Goal: Use online tool/utility: Use online tool/utility

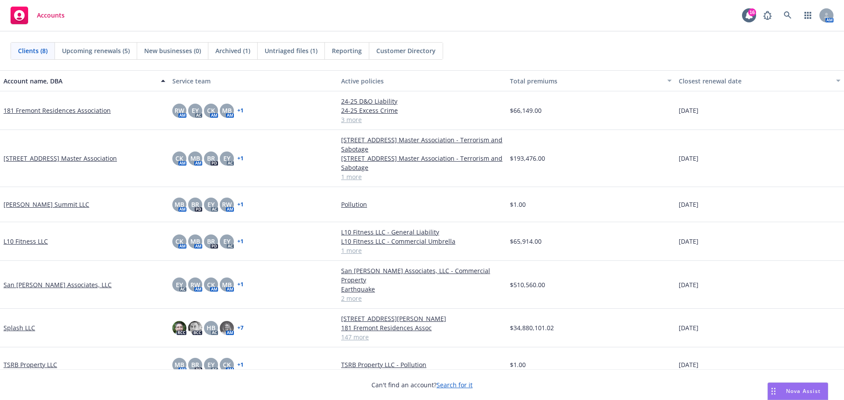
click at [794, 390] on span "Nova Assist" at bounding box center [803, 391] width 35 height 7
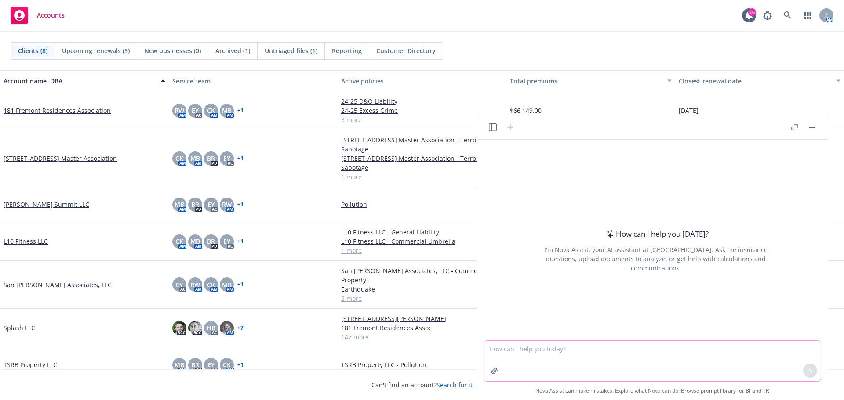
click at [546, 353] on textarea at bounding box center [652, 361] width 337 height 40
type textarea "e"
paste textarea "The following exclusions are added to this policy: This insurance does not appl…"
type textarea "summarize this form: The following exclusions are added to this policy: This in…"
